Goal: Information Seeking & Learning: Learn about a topic

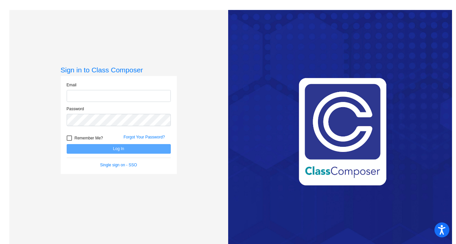
type input "[EMAIL_ADDRESS][DOMAIN_NAME]"
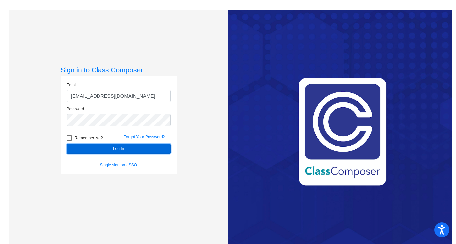
click at [91, 148] on button "Log In" at bounding box center [119, 149] width 104 height 10
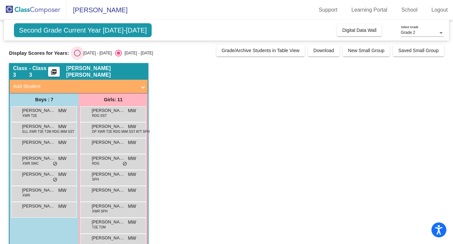
click at [77, 51] on div "Select an option" at bounding box center [77, 53] width 7 height 7
click at [77, 56] on input "[DATE] - [DATE]" at bounding box center [77, 56] width 0 height 0
radio input "true"
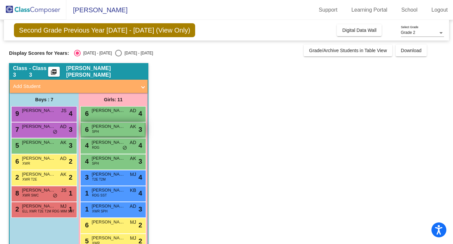
click at [112, 131] on div "6 [PERSON_NAME] SPH AK lock do_not_disturb_alt 3" at bounding box center [112, 129] width 63 height 14
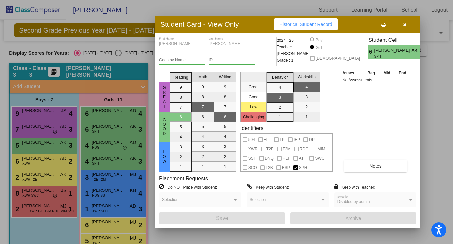
click at [407, 25] on button "button" at bounding box center [404, 24] width 21 height 12
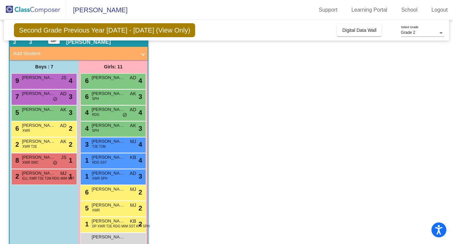
scroll to position [33, 0]
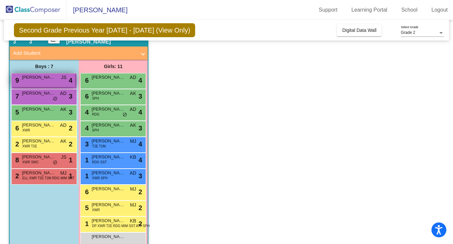
click at [35, 80] on span "[PERSON_NAME]" at bounding box center [38, 77] width 33 height 7
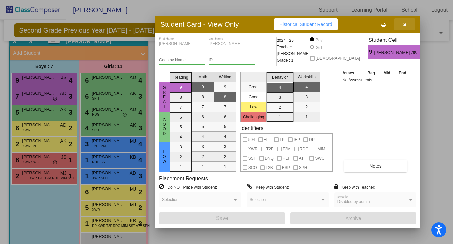
click at [404, 28] on button "button" at bounding box center [404, 24] width 21 height 12
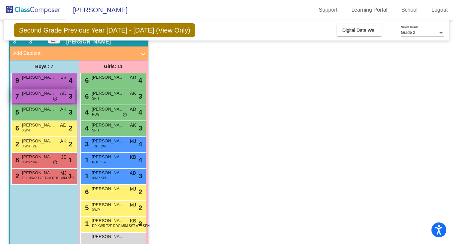
click at [24, 96] on div "7 [PERSON_NAME] [PERSON_NAME] AD lock do_not_disturb_alt 3" at bounding box center [43, 96] width 63 height 14
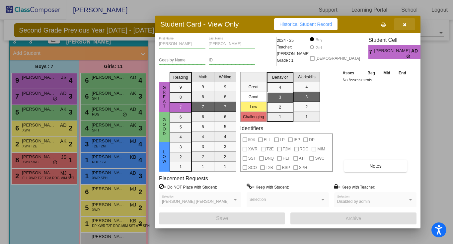
click at [408, 24] on button "button" at bounding box center [404, 24] width 21 height 12
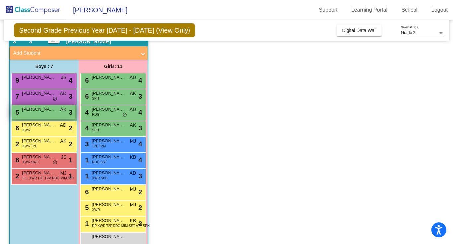
click at [66, 111] on div "5 [PERSON_NAME] AK lock do_not_disturb_alt 3" at bounding box center [43, 112] width 63 height 14
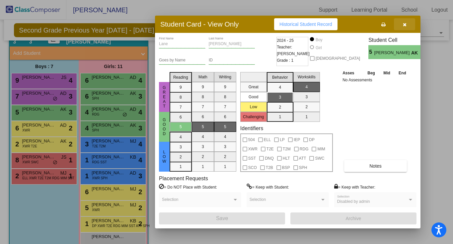
click at [406, 29] on button "button" at bounding box center [404, 24] width 21 height 12
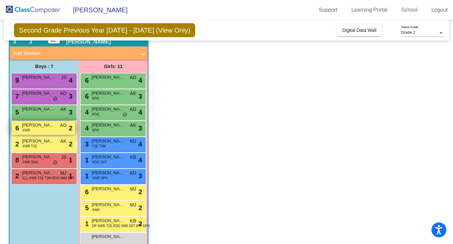
click at [63, 129] on div "6 [PERSON_NAME] XWR AD lock do_not_disturb_alt 2" at bounding box center [43, 128] width 63 height 14
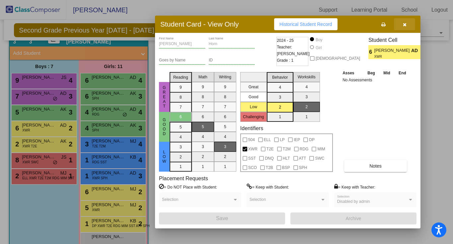
click at [404, 24] on icon "button" at bounding box center [404, 24] width 4 height 5
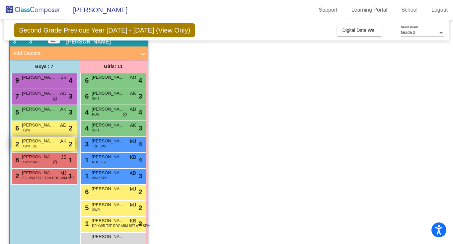
click at [26, 148] on span "XWR T2E" at bounding box center [29, 146] width 15 height 5
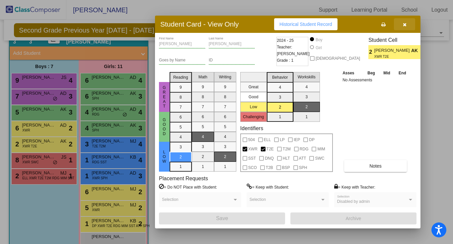
click at [404, 28] on button "button" at bounding box center [404, 24] width 21 height 12
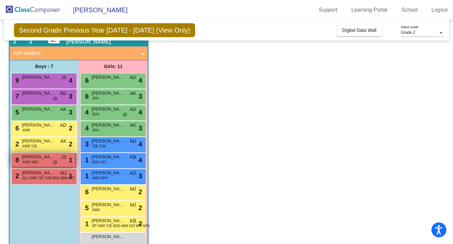
click at [48, 157] on span "[PERSON_NAME]" at bounding box center [38, 156] width 33 height 7
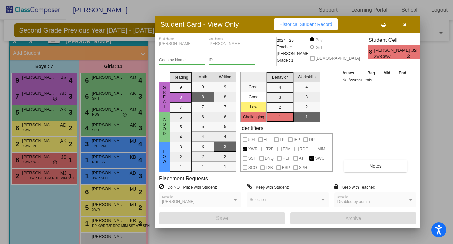
click at [407, 25] on button "button" at bounding box center [404, 24] width 21 height 12
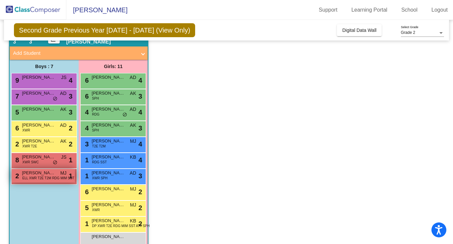
click at [55, 175] on span "ELL XWR T2E T2M RDG MIM SST" at bounding box center [48, 177] width 52 height 5
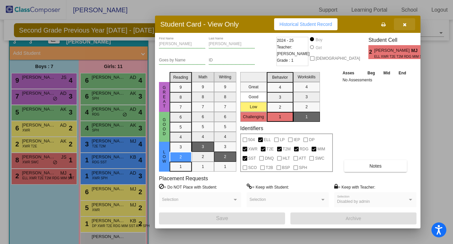
click at [409, 25] on button "button" at bounding box center [404, 24] width 21 height 12
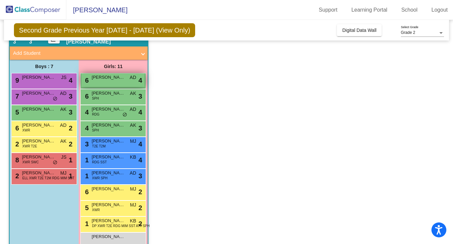
click at [103, 86] on div "6 [PERSON_NAME] AD lock do_not_disturb_alt 4" at bounding box center [112, 80] width 63 height 14
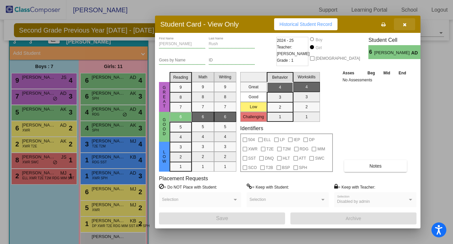
click at [402, 22] on span "button" at bounding box center [404, 24] width 4 height 5
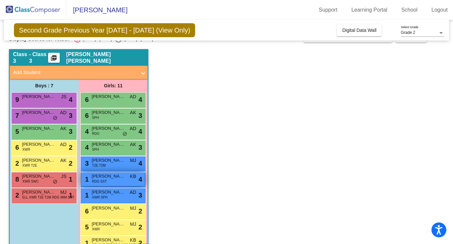
scroll to position [11, 0]
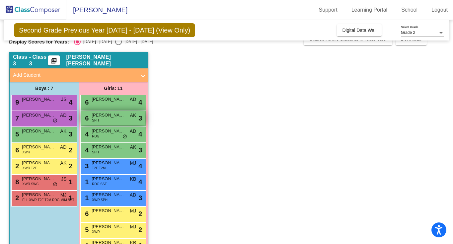
click at [103, 114] on span "[PERSON_NAME]" at bounding box center [108, 115] width 33 height 7
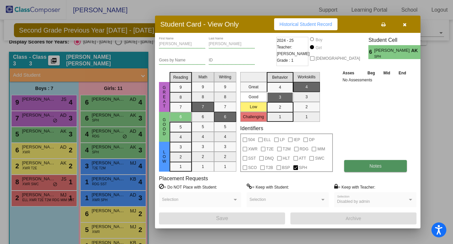
click at [383, 171] on button "Notes" at bounding box center [375, 166] width 63 height 12
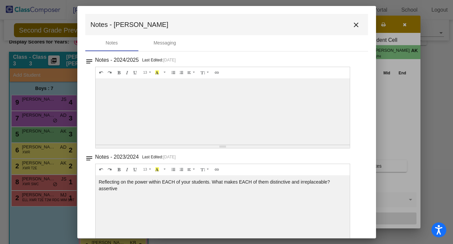
click at [391, 105] on div at bounding box center [226, 122] width 453 height 244
click at [354, 28] on mat-icon "close" at bounding box center [356, 25] width 8 height 8
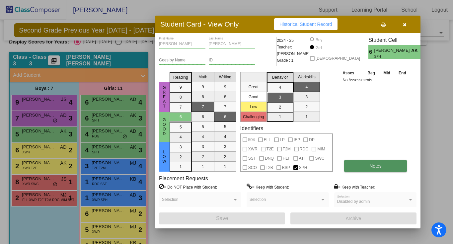
click at [354, 163] on button "Notes" at bounding box center [375, 166] width 63 height 12
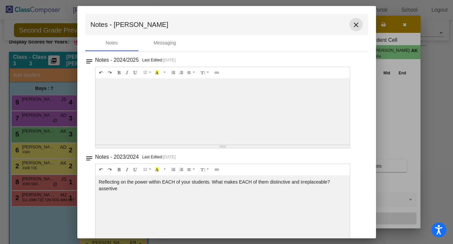
click at [356, 20] on button "close" at bounding box center [355, 24] width 13 height 13
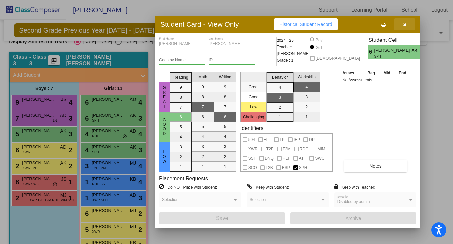
click at [404, 25] on icon "button" at bounding box center [404, 24] width 4 height 5
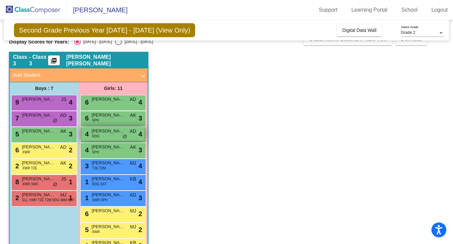
click at [111, 135] on div "4 [PERSON_NAME] RDG AD lock do_not_disturb_alt 4" at bounding box center [112, 134] width 63 height 14
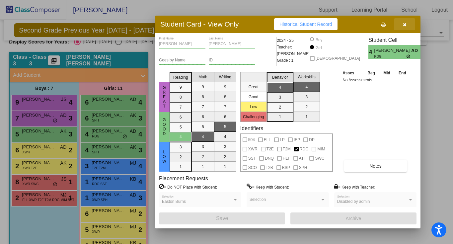
click at [404, 27] on icon "button" at bounding box center [404, 24] width 4 height 5
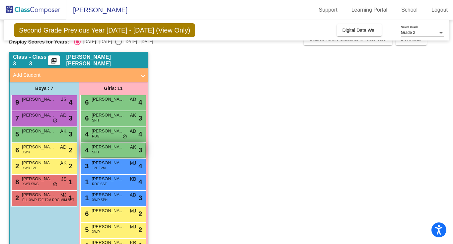
click at [110, 146] on span "[PERSON_NAME]" at bounding box center [108, 147] width 33 height 7
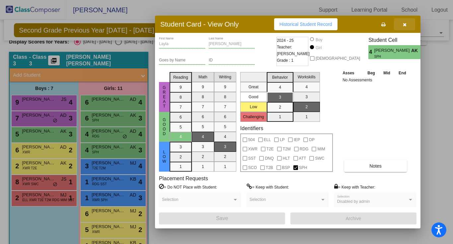
click at [404, 27] on button "button" at bounding box center [404, 24] width 21 height 12
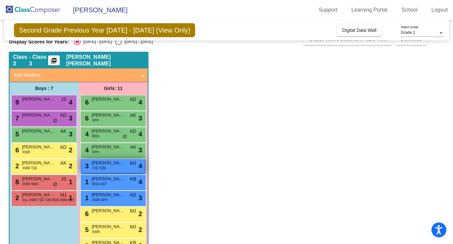
click at [120, 161] on span "[PERSON_NAME]" at bounding box center [108, 162] width 33 height 7
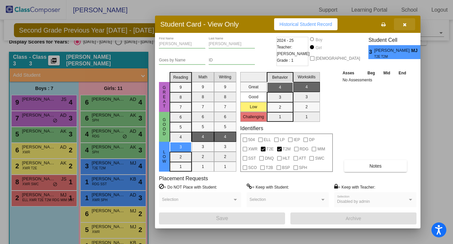
click at [406, 22] on button "button" at bounding box center [404, 24] width 21 height 12
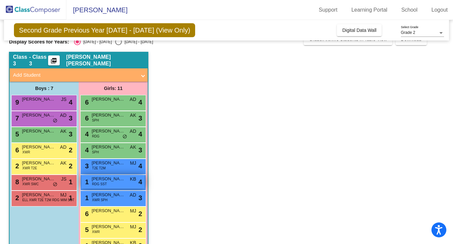
click at [105, 176] on span "[PERSON_NAME]" at bounding box center [108, 178] width 33 height 7
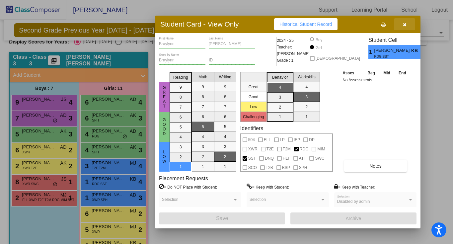
click at [407, 27] on button "button" at bounding box center [404, 24] width 21 height 12
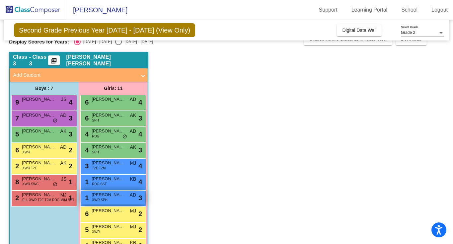
click at [126, 200] on div "1 [PERSON_NAME] XWR SPH AD lock do_not_disturb_alt 3" at bounding box center [112, 198] width 63 height 14
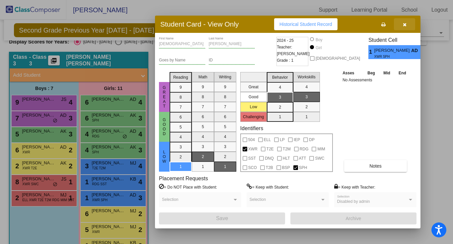
click at [403, 24] on icon "button" at bounding box center [404, 24] width 4 height 5
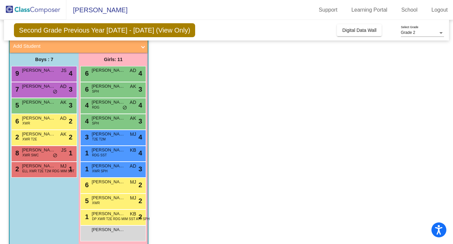
scroll to position [48, 0]
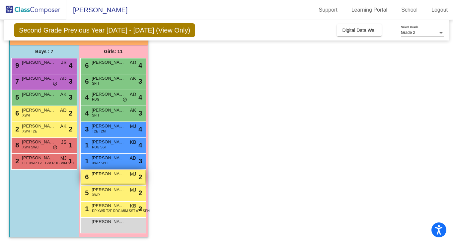
click at [120, 175] on span "[PERSON_NAME]" at bounding box center [108, 173] width 33 height 7
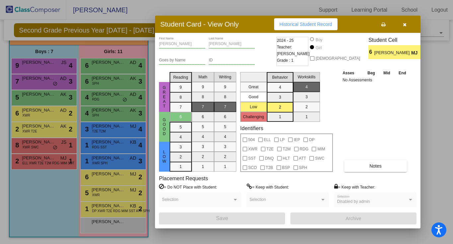
click at [411, 52] on span "MJ" at bounding box center [415, 52] width 9 height 7
click at [407, 26] on button "button" at bounding box center [404, 24] width 21 height 12
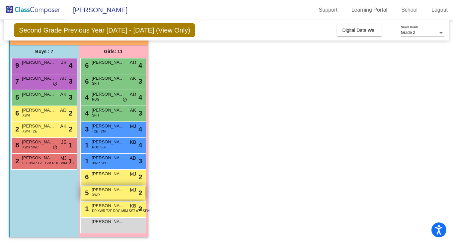
click at [96, 194] on span "XWR" at bounding box center [96, 194] width 8 height 5
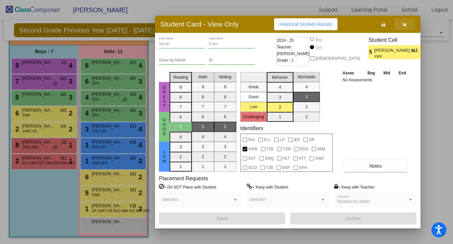
click at [409, 27] on button "button" at bounding box center [404, 24] width 21 height 12
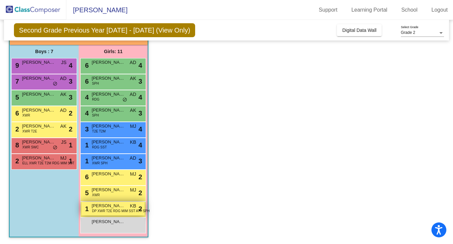
click at [121, 212] on span "DP XWR T2E RDG MIM SST ATT SPH" at bounding box center [121, 210] width 58 height 5
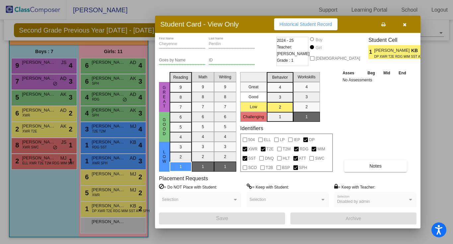
scroll to position [0, 0]
click at [372, 169] on button "Notes" at bounding box center [375, 166] width 63 height 12
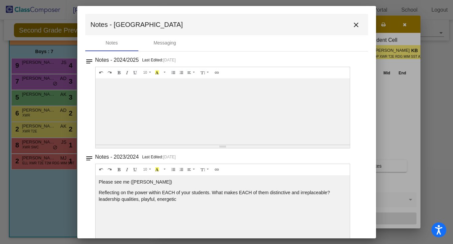
click at [354, 24] on mat-icon "close" at bounding box center [356, 25] width 8 height 8
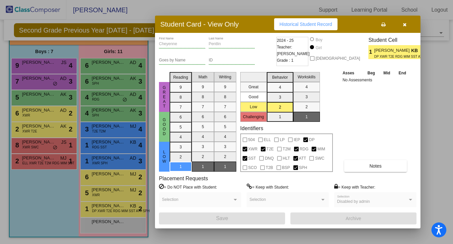
click at [409, 25] on button "button" at bounding box center [404, 24] width 21 height 12
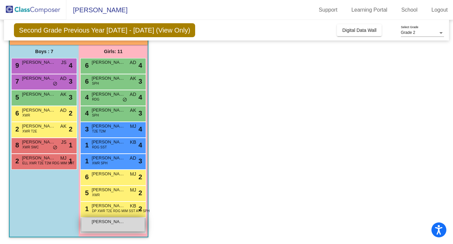
click at [109, 223] on span "[PERSON_NAME]" at bounding box center [108, 221] width 33 height 7
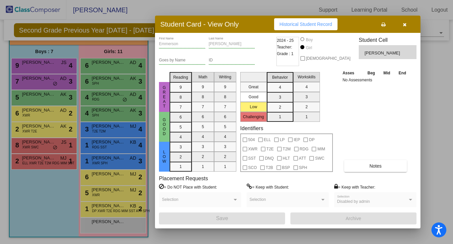
click at [406, 24] on button "button" at bounding box center [404, 24] width 21 height 12
